Goal: Task Accomplishment & Management: Complete application form

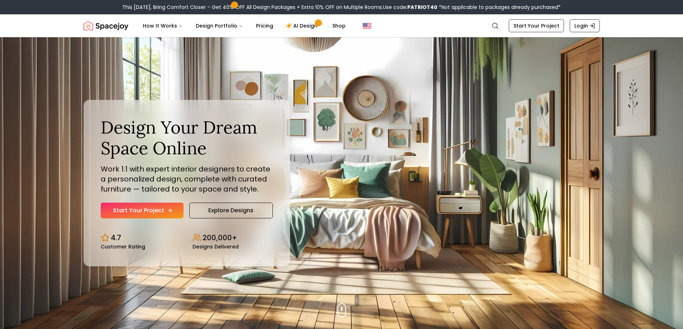
click at [167, 206] on link "Start Your Project" at bounding box center [142, 211] width 83 height 16
click at [174, 30] on button "How It Works" at bounding box center [163, 26] width 52 height 14
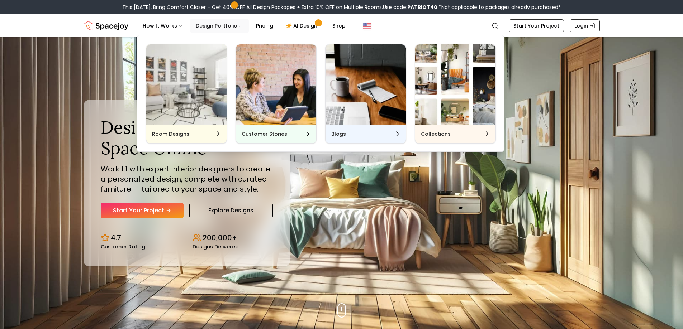
click at [202, 28] on button "Design Portfolio" at bounding box center [219, 26] width 59 height 14
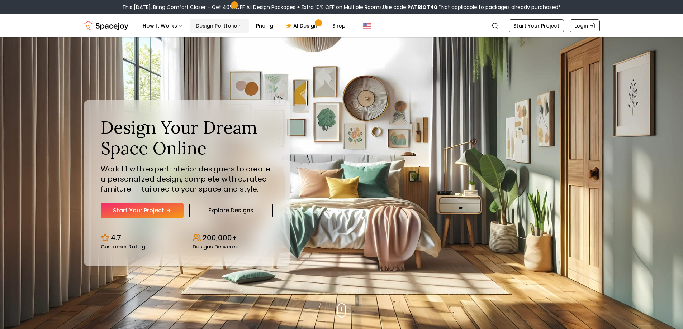
click at [202, 28] on button "Design Portfolio" at bounding box center [219, 26] width 59 height 14
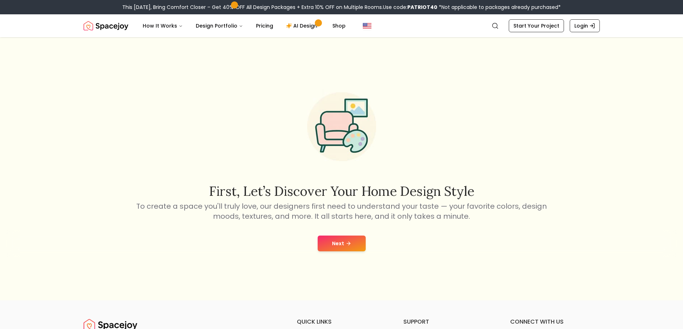
click at [324, 239] on button "Next" at bounding box center [341, 244] width 48 height 16
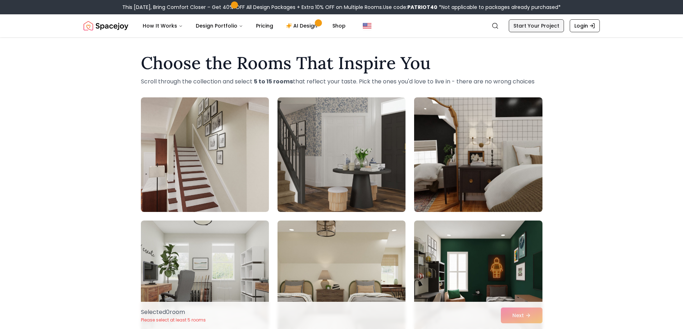
click at [541, 27] on link "Start Your Project" at bounding box center [535, 25] width 55 height 13
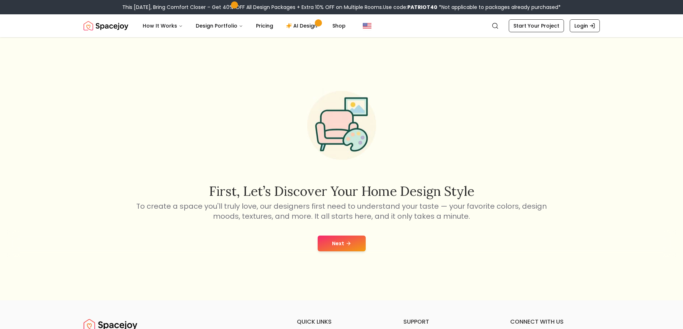
click at [345, 239] on button "Next" at bounding box center [341, 244] width 48 height 16
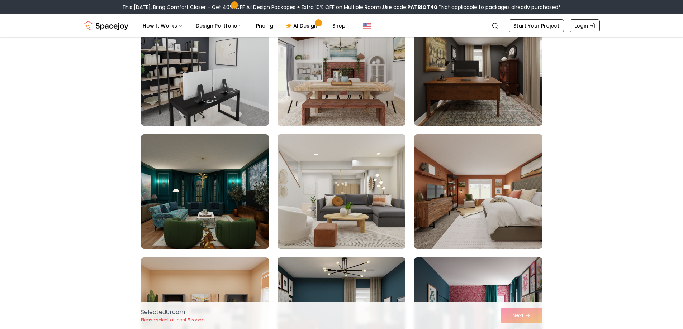
scroll to position [1182, 0]
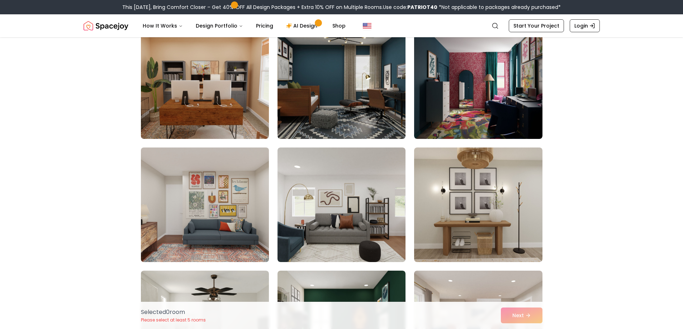
click at [193, 214] on img at bounding box center [205, 205] width 134 height 120
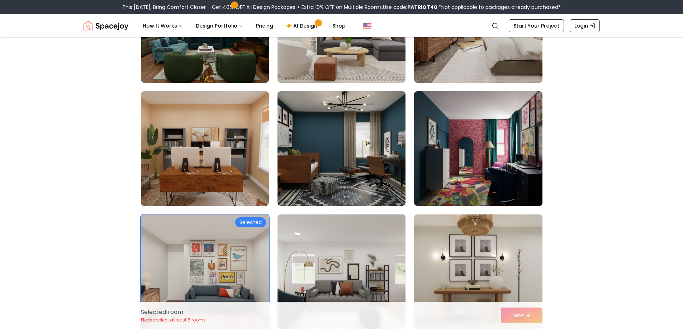
scroll to position [1111, 0]
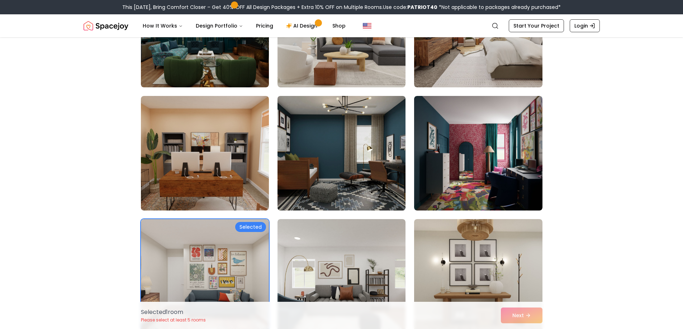
click at [339, 175] on img at bounding box center [341, 153] width 134 height 120
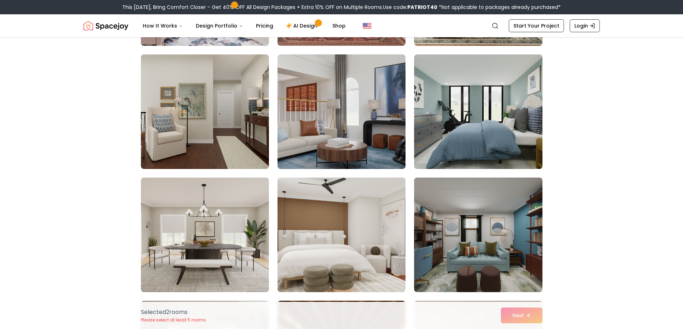
scroll to position [2723, 0]
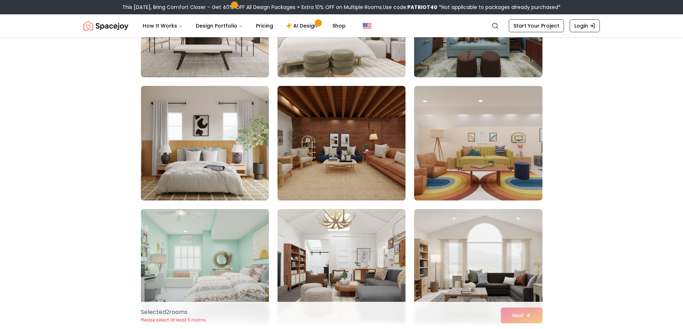
click at [301, 174] on img at bounding box center [341, 143] width 134 height 120
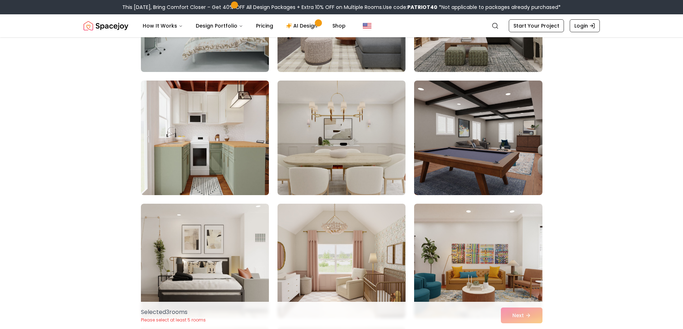
scroll to position [3046, 0]
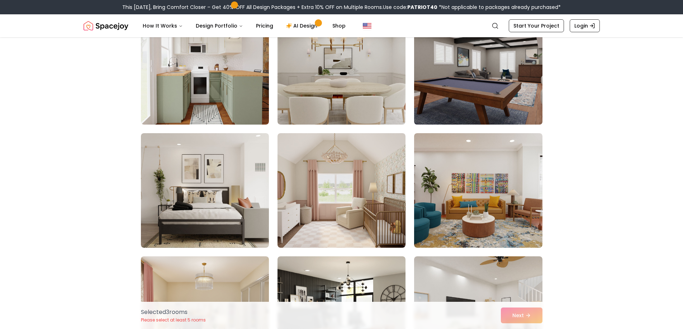
click at [470, 104] on img at bounding box center [478, 67] width 134 height 120
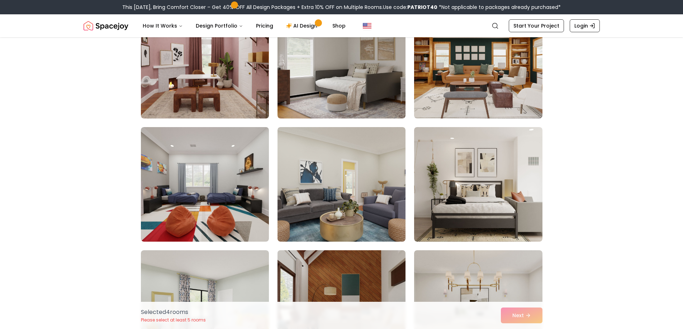
scroll to position [3583, 0]
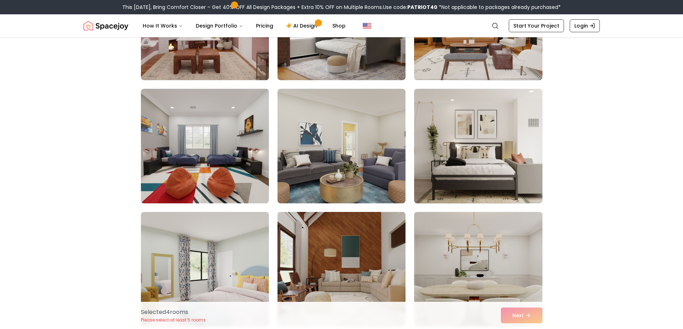
click at [344, 240] on img at bounding box center [341, 269] width 134 height 120
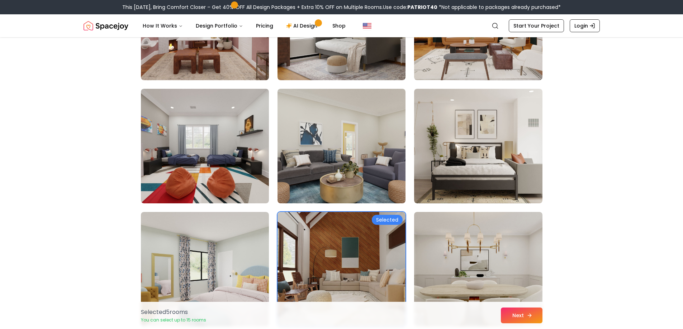
click at [527, 319] on button "Next" at bounding box center [522, 316] width 42 height 16
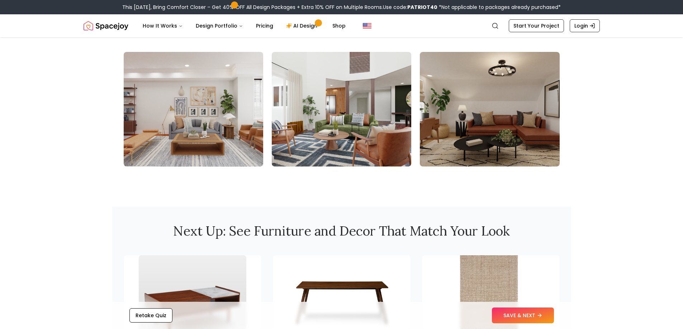
scroll to position [824, 0]
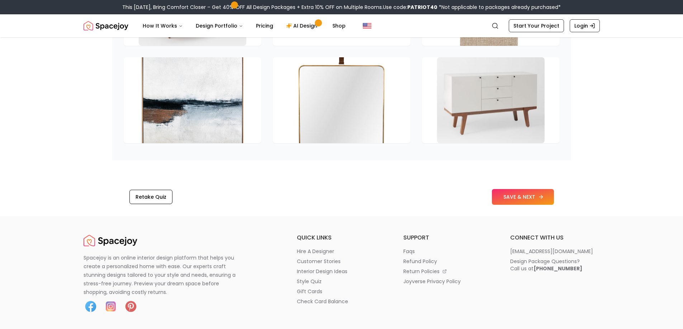
click at [515, 200] on button "SAVE & NEXT" at bounding box center [523, 197] width 62 height 16
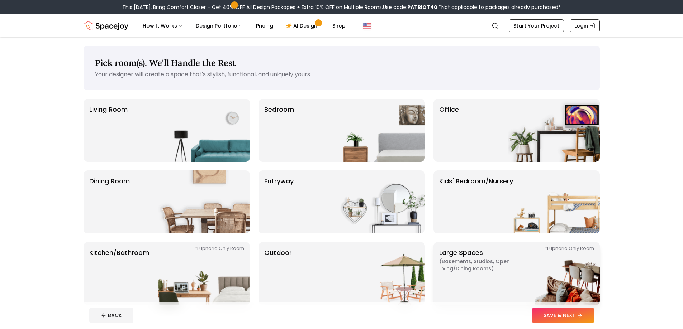
click at [504, 275] on p "Large Spaces ( Basements, Studios, Open living/dining rooms ) *Euphoria Only Ro…" at bounding box center [484, 274] width 90 height 52
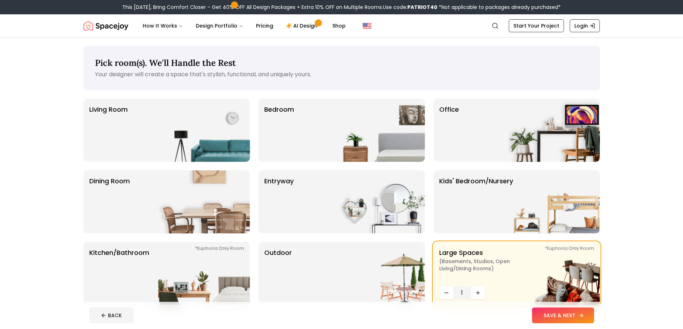
click at [540, 315] on button "SAVE & NEXT" at bounding box center [563, 316] width 62 height 16
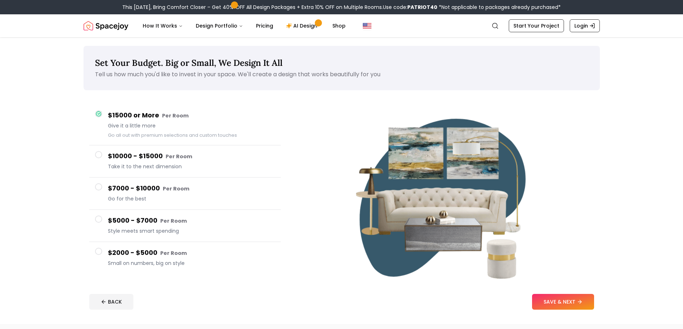
click at [108, 163] on span "Take it to the next dimension" at bounding box center [191, 166] width 167 height 7
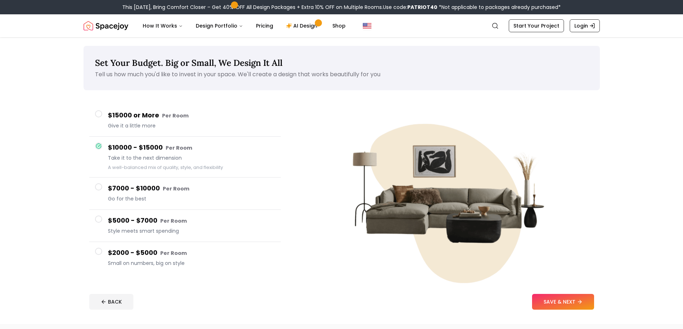
click at [140, 187] on h4 "$7000 - $10000 Per Room" at bounding box center [191, 188] width 167 height 10
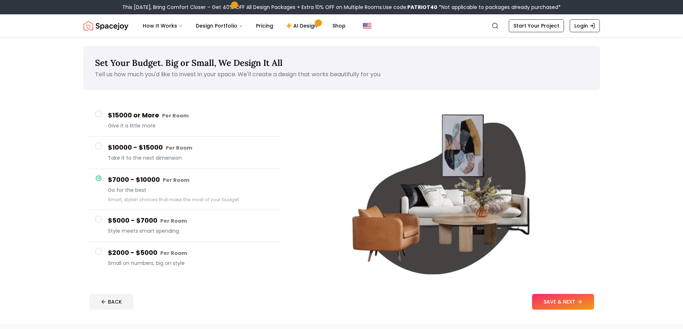
click at [154, 252] on h4 "$2000 - $5000 Per Room" at bounding box center [191, 253] width 167 height 10
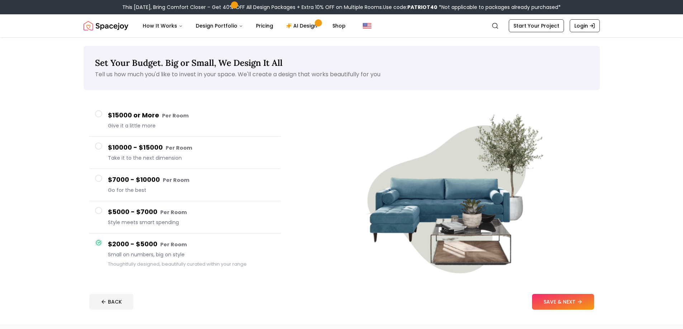
click at [160, 225] on span "Style meets smart spending" at bounding box center [191, 222] width 167 height 7
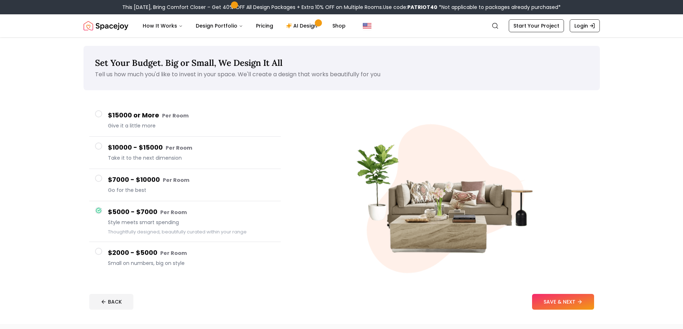
click at [180, 178] on small "Per Room" at bounding box center [176, 180] width 27 height 7
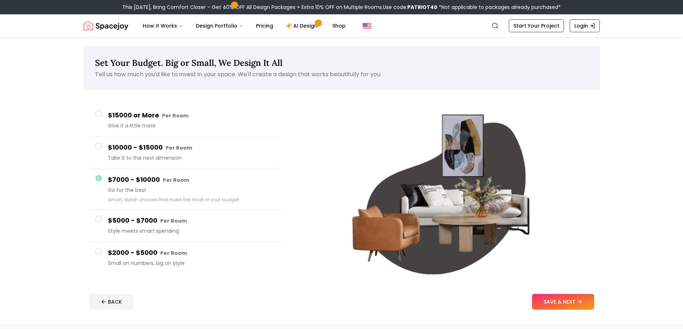
click at [219, 154] on div "$10000 - $15000 Per Room Take it to the next dimension" at bounding box center [191, 153] width 167 height 20
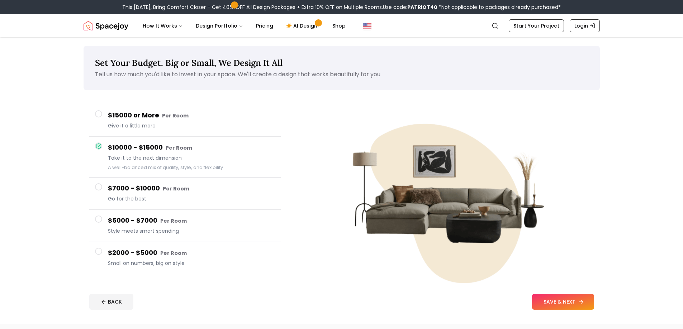
click at [565, 303] on button "SAVE & NEXT" at bounding box center [563, 302] width 62 height 16
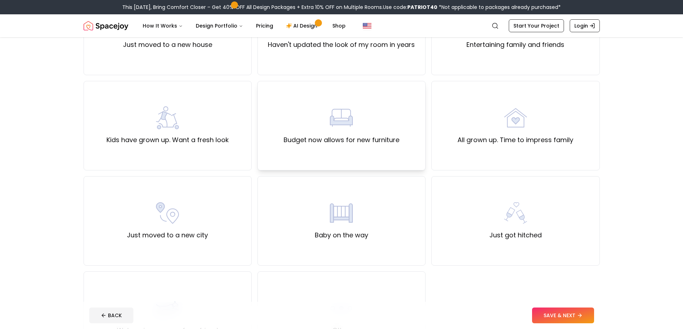
scroll to position [179, 0]
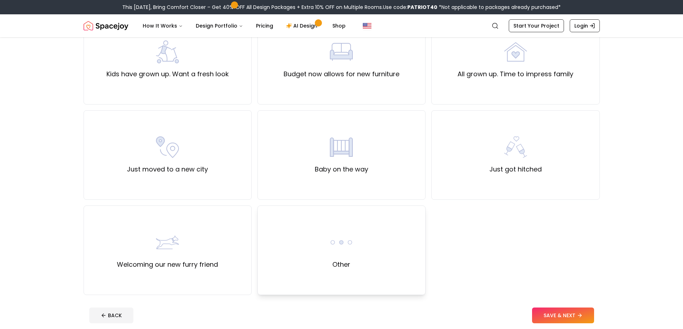
click at [392, 246] on div "Other" at bounding box center [341, 251] width 168 height 90
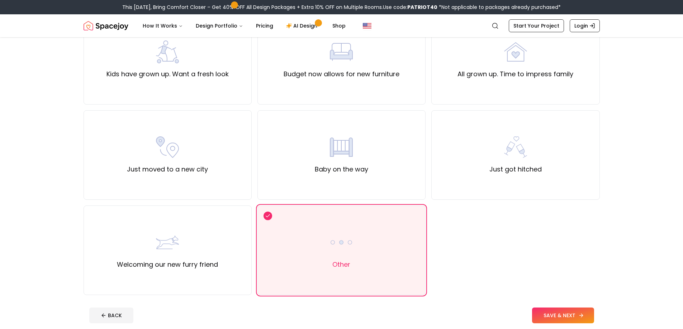
click at [558, 315] on button "SAVE & NEXT" at bounding box center [563, 316] width 62 height 16
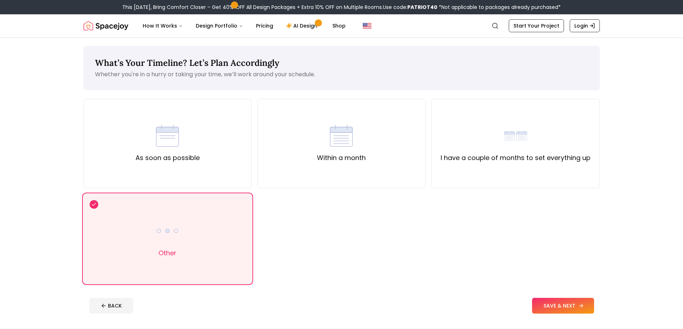
click at [545, 305] on button "SAVE & NEXT" at bounding box center [563, 306] width 62 height 16
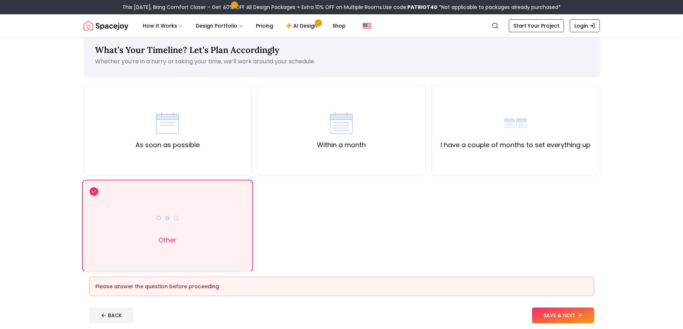
scroll to position [36, 0]
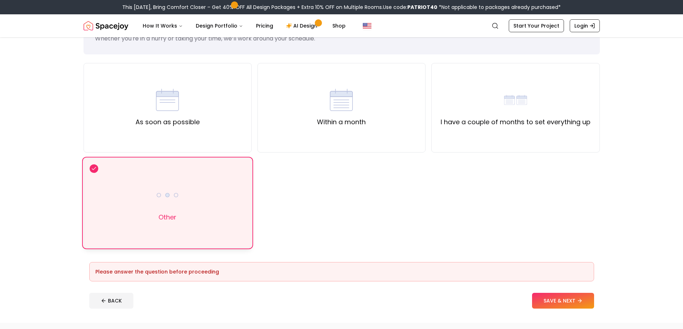
click at [219, 227] on div "Other" at bounding box center [167, 203] width 168 height 90
click at [554, 300] on button "SAVE & NEXT" at bounding box center [563, 301] width 62 height 16
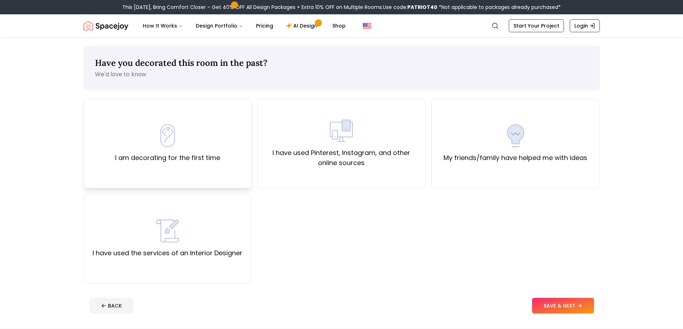
click at [228, 174] on div "I am decorating for the first time" at bounding box center [167, 144] width 168 height 90
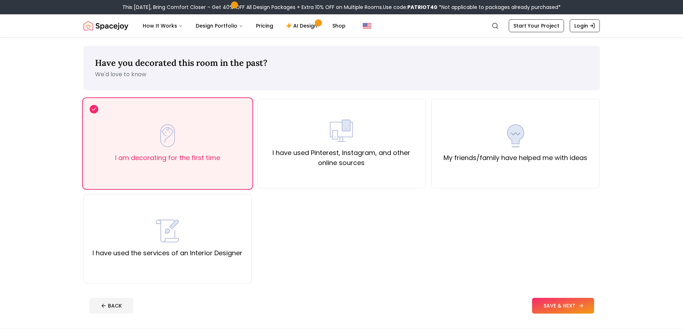
click at [578, 306] on icon at bounding box center [581, 306] width 6 height 6
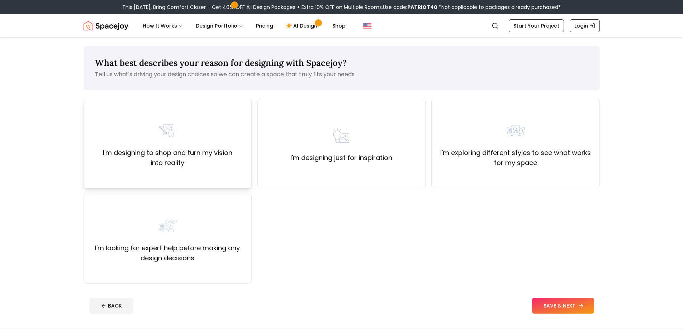
click at [226, 177] on div "I'm designing to shop and turn my vision into reality" at bounding box center [167, 144] width 168 height 90
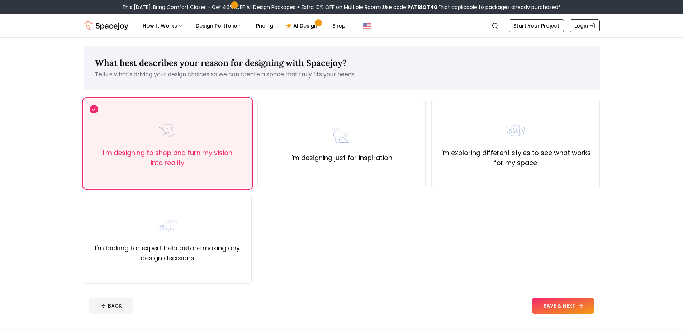
click at [561, 302] on button "SAVE & NEXT" at bounding box center [563, 306] width 62 height 16
